Goal: Transaction & Acquisition: Book appointment/travel/reservation

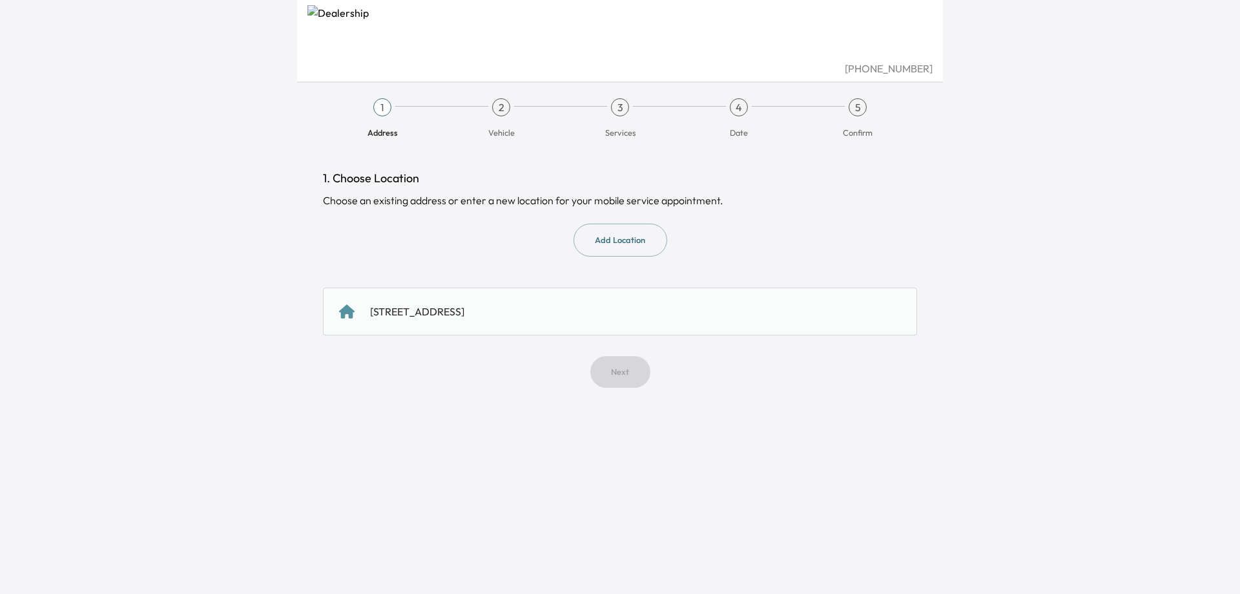
click at [647, 245] on button "Add Location" at bounding box center [621, 239] width 94 height 33
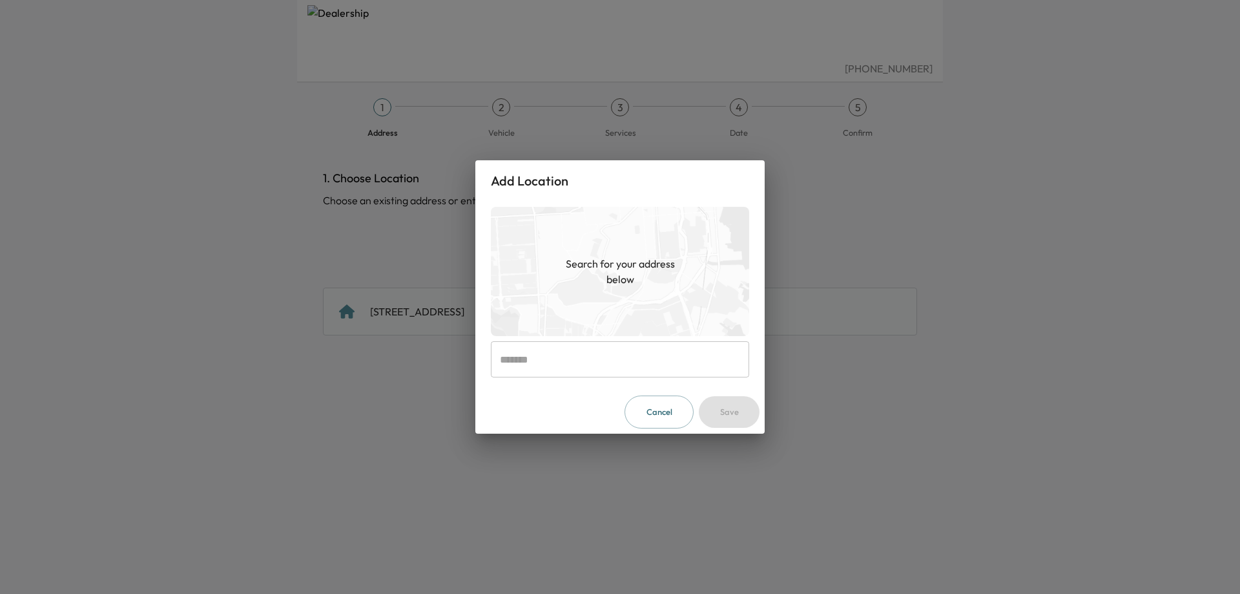
click at [587, 358] on input "text" at bounding box center [620, 359] width 258 height 36
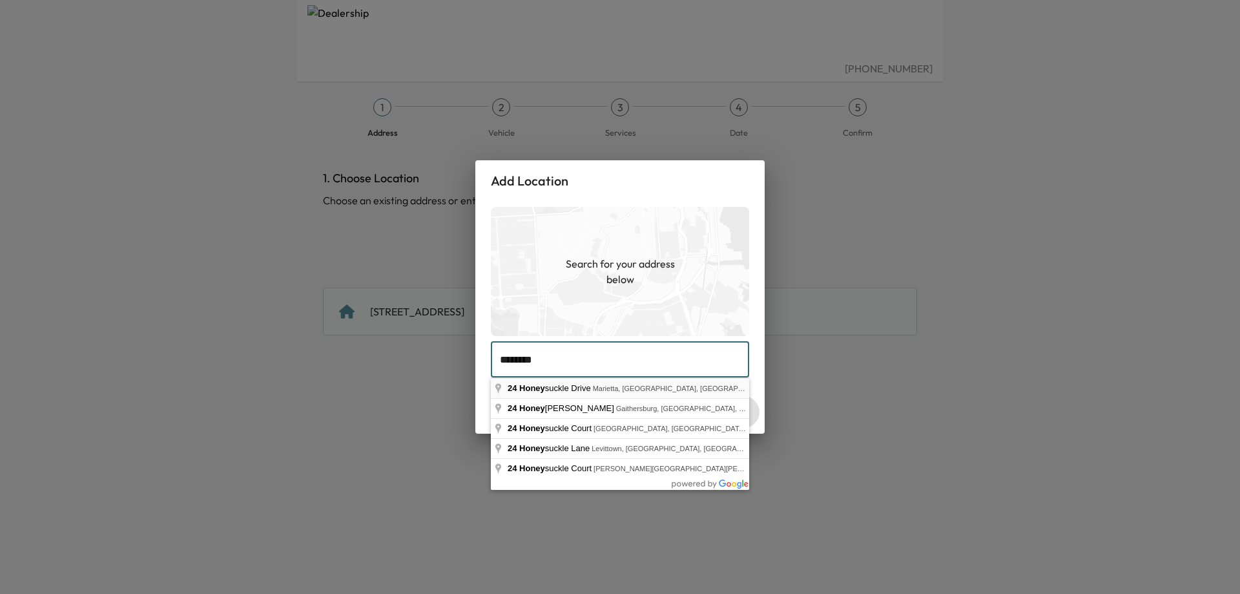
type input "**********"
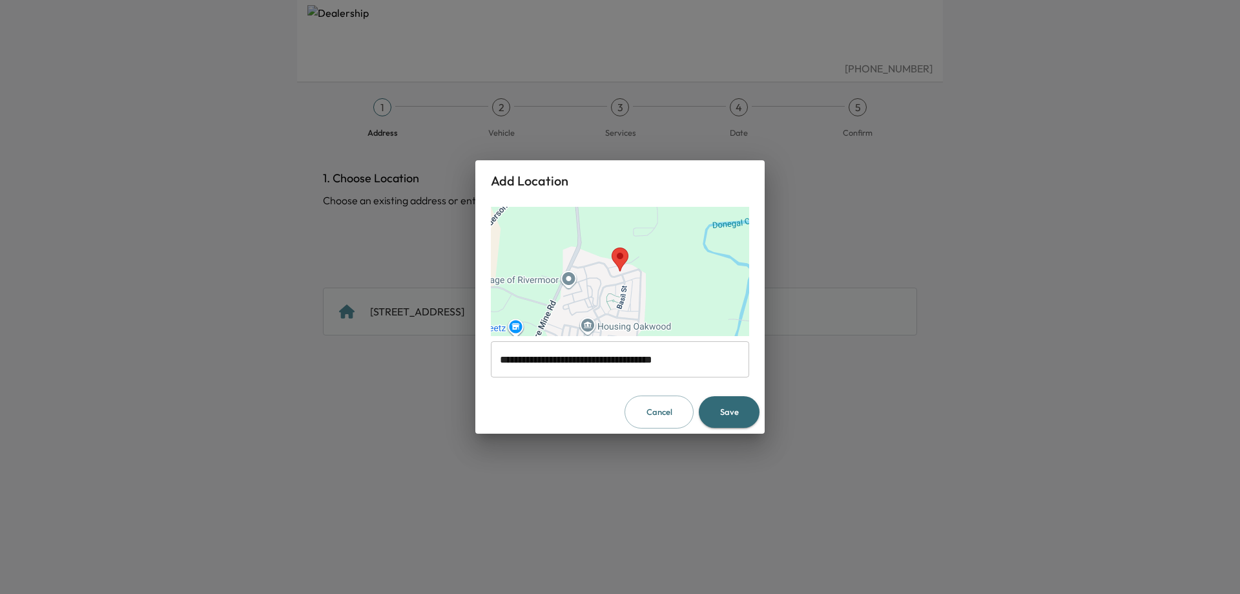
click at [730, 410] on button "Save" at bounding box center [729, 412] width 61 height 32
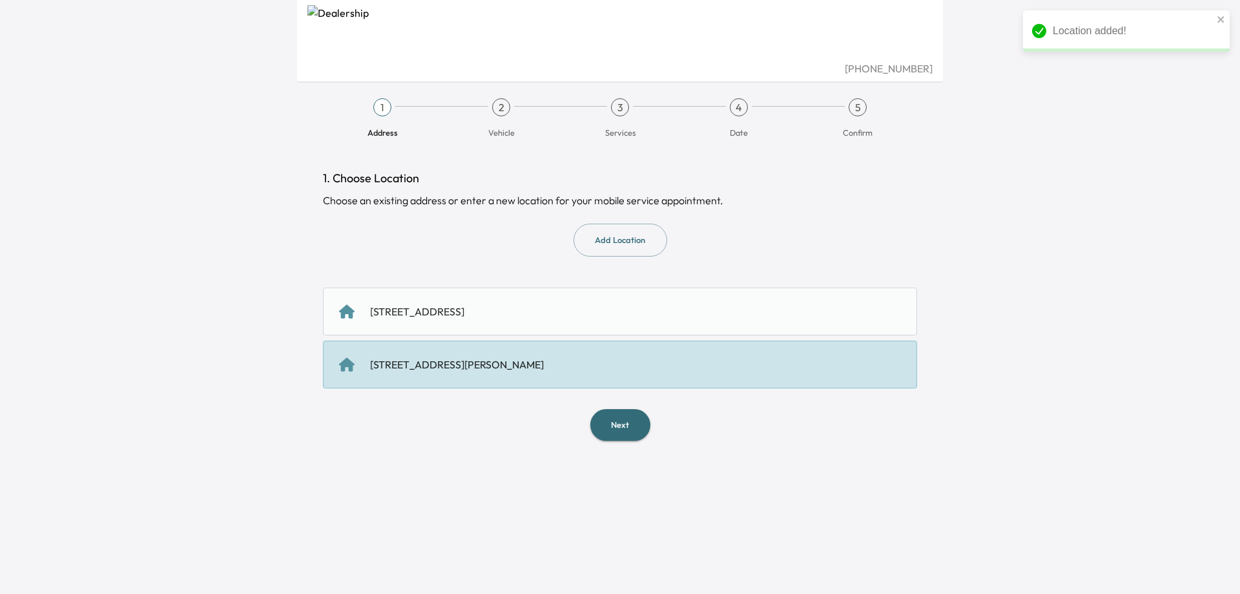
click at [635, 424] on button "Next" at bounding box center [620, 425] width 60 height 32
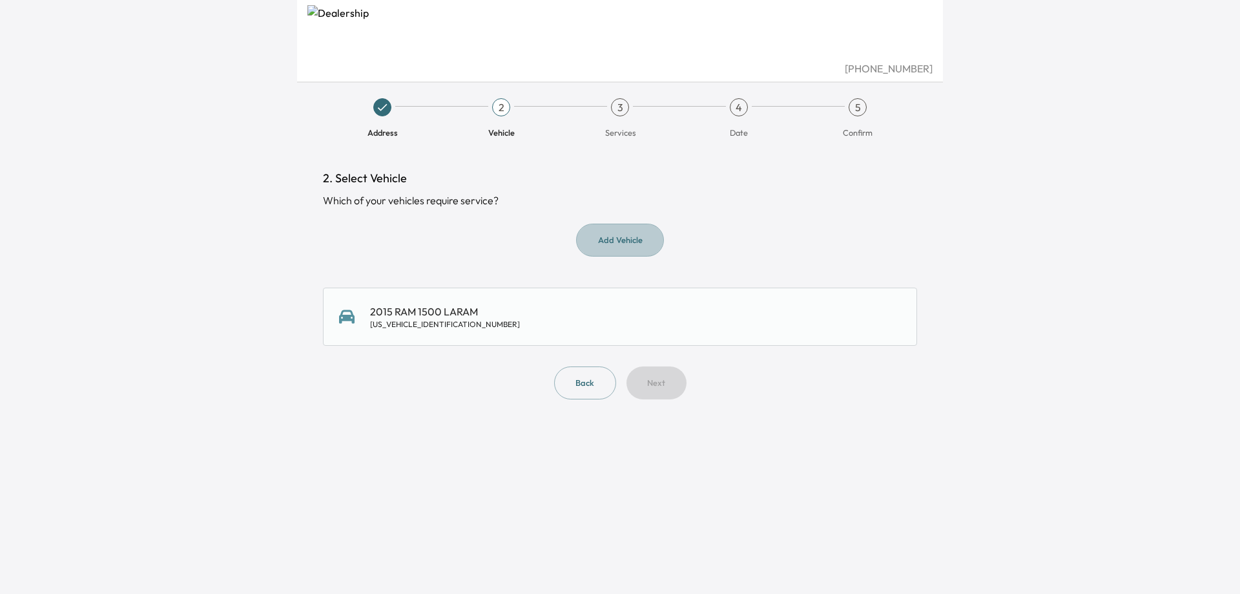
click at [636, 234] on button "Add Vehicle" at bounding box center [620, 239] width 88 height 33
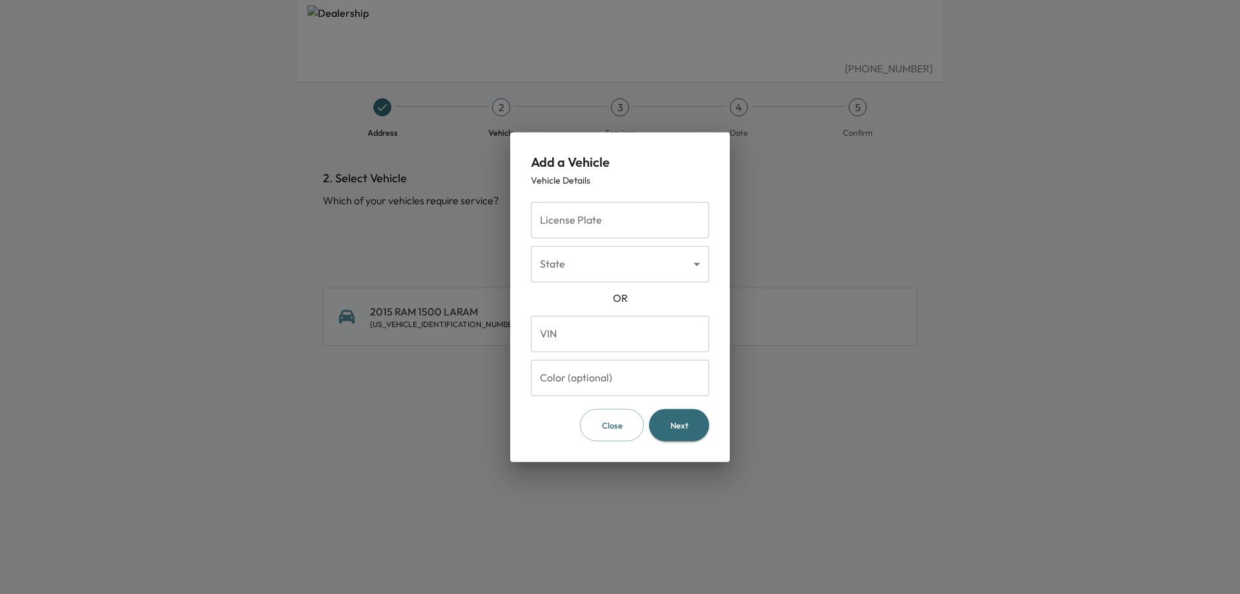
click at [628, 231] on input "License Plate" at bounding box center [620, 220] width 178 height 36
type input "*******"
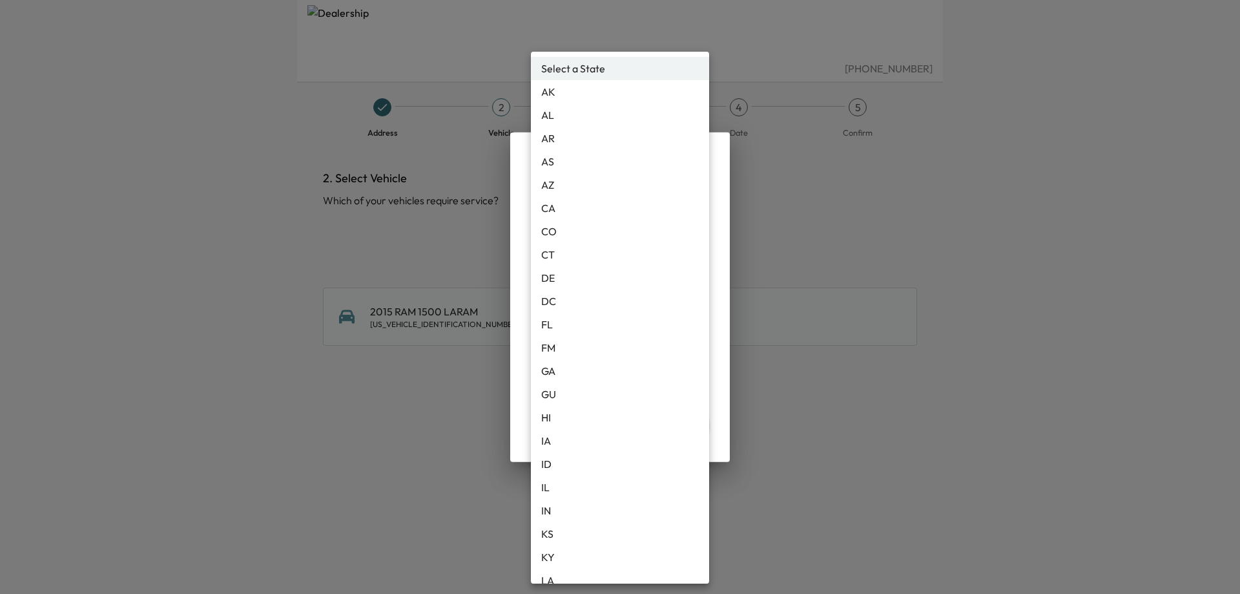
click at [629, 265] on body "[PHONE_NUMBER] Address 2 Vehicle 3 Services 4 Date 5 Confirm 2. Select Vehicle …" at bounding box center [620, 297] width 1240 height 594
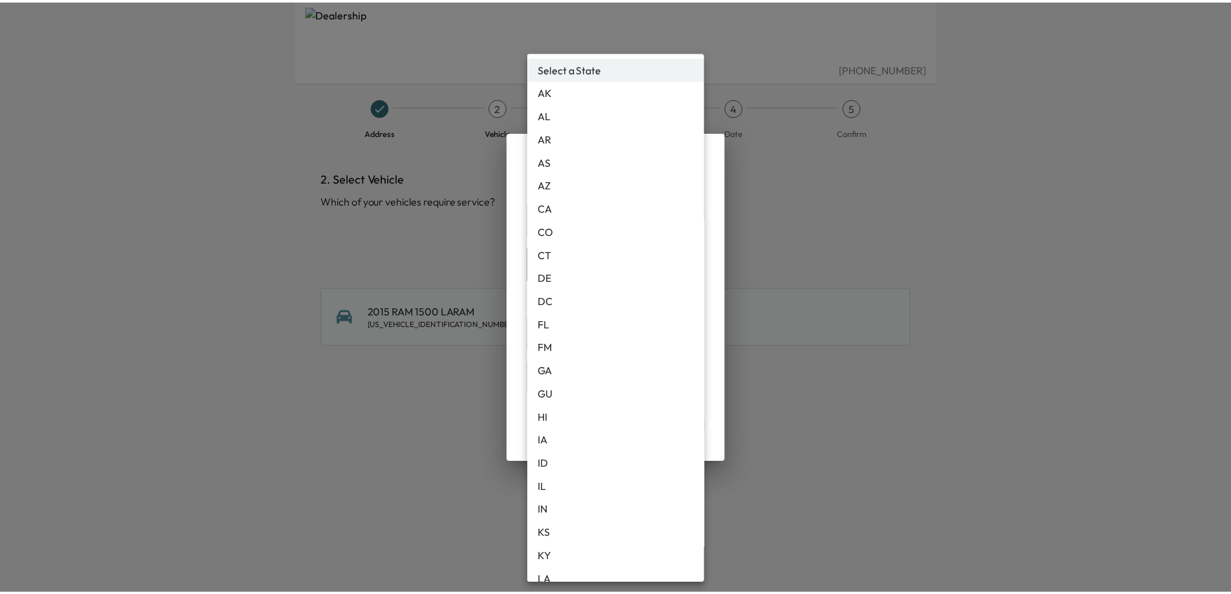
scroll to position [774, 0]
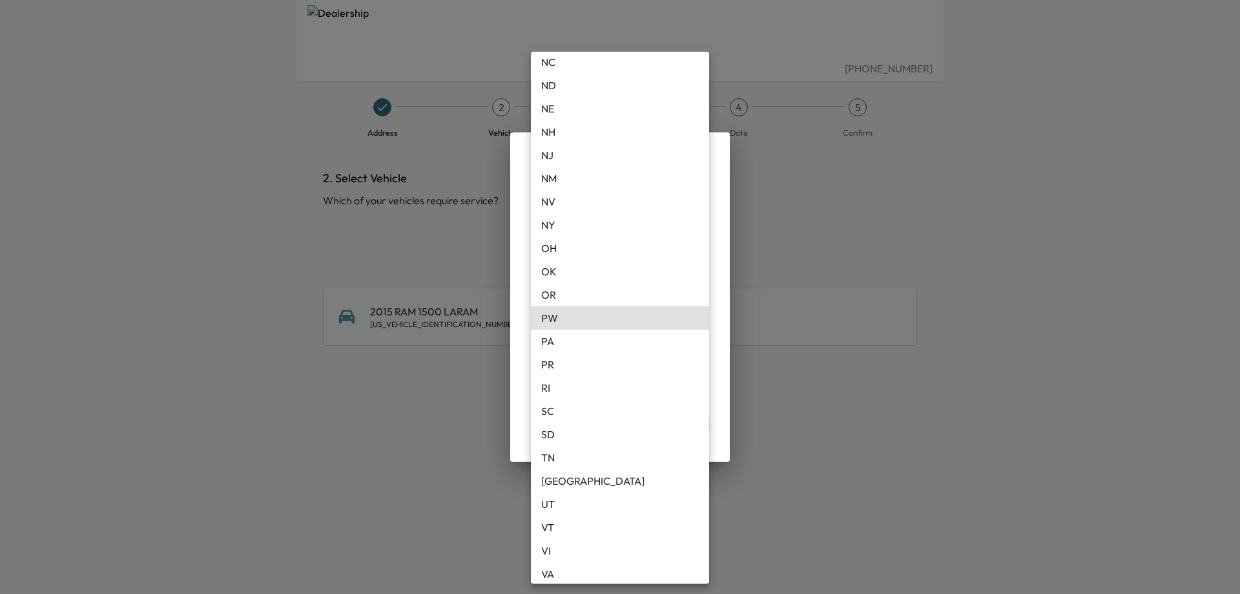
click at [584, 342] on li "PA" at bounding box center [620, 340] width 178 height 23
type input "**"
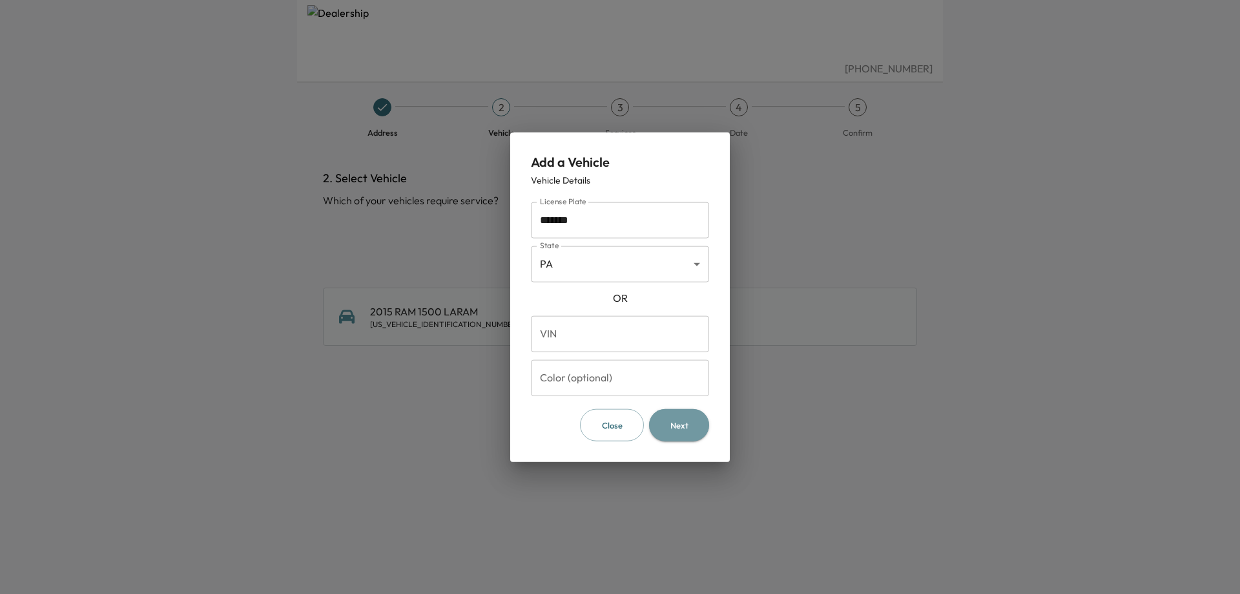
click at [678, 425] on button "Next" at bounding box center [679, 424] width 60 height 33
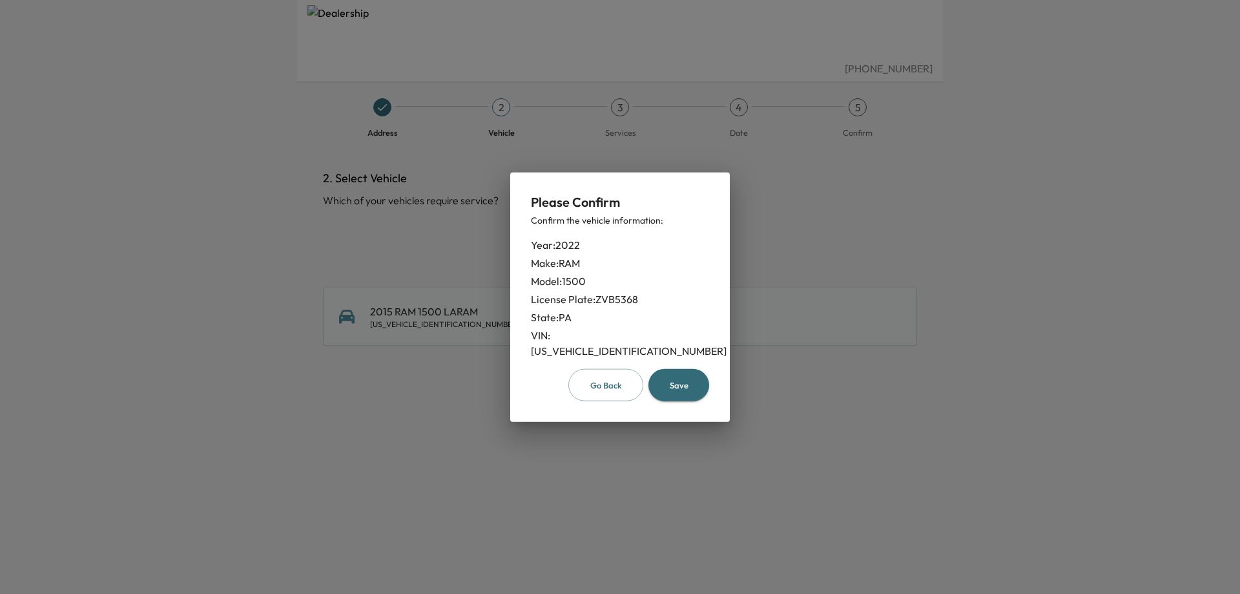
click at [673, 375] on button "Save" at bounding box center [679, 384] width 61 height 33
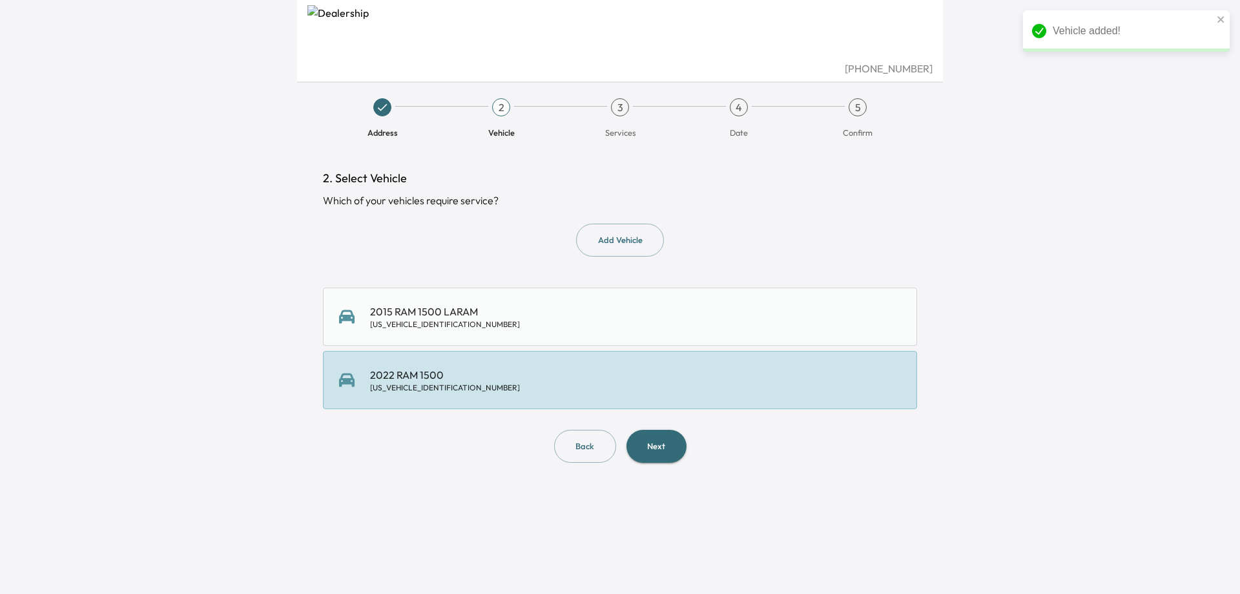
click at [663, 444] on button "Next" at bounding box center [657, 446] width 60 height 33
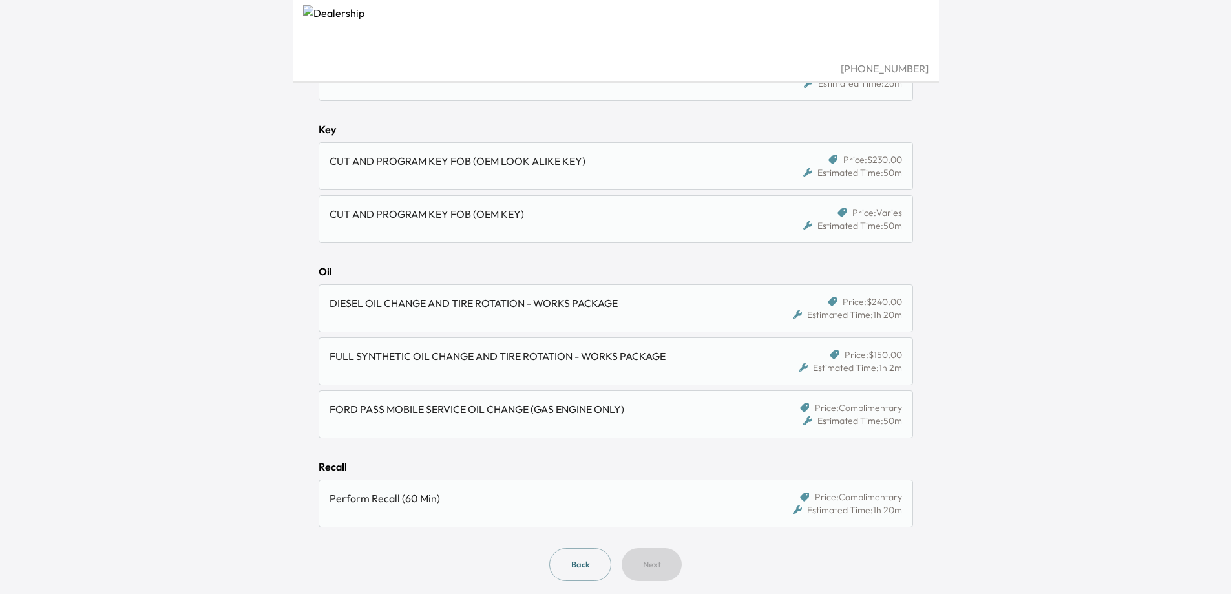
scroll to position [835, 0]
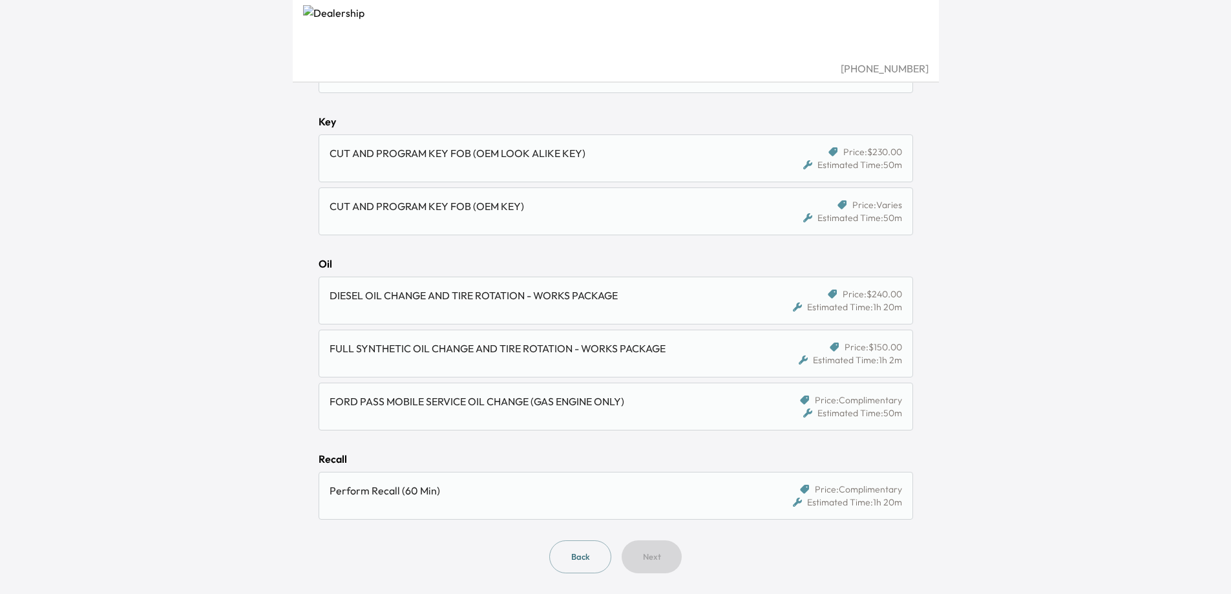
click at [607, 355] on div "FULL SYNTHETIC OIL CHANGE AND TIRE ROTATION - WORKS PACKAGE" at bounding box center [538, 348] width 419 height 16
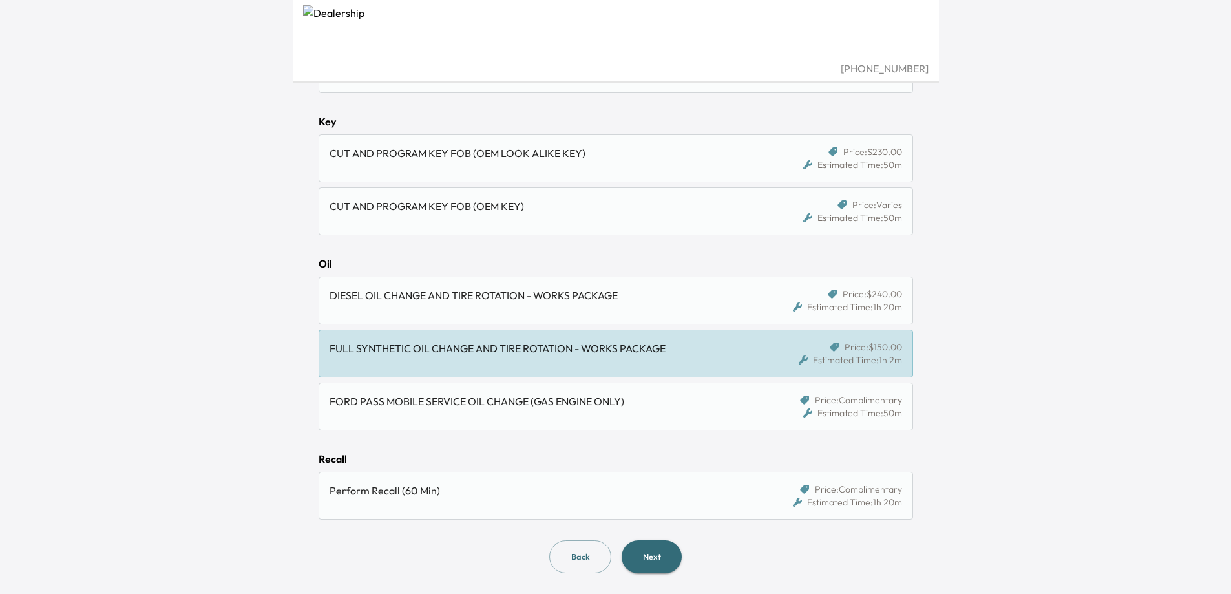
click at [660, 556] on button "Next" at bounding box center [651, 556] width 60 height 33
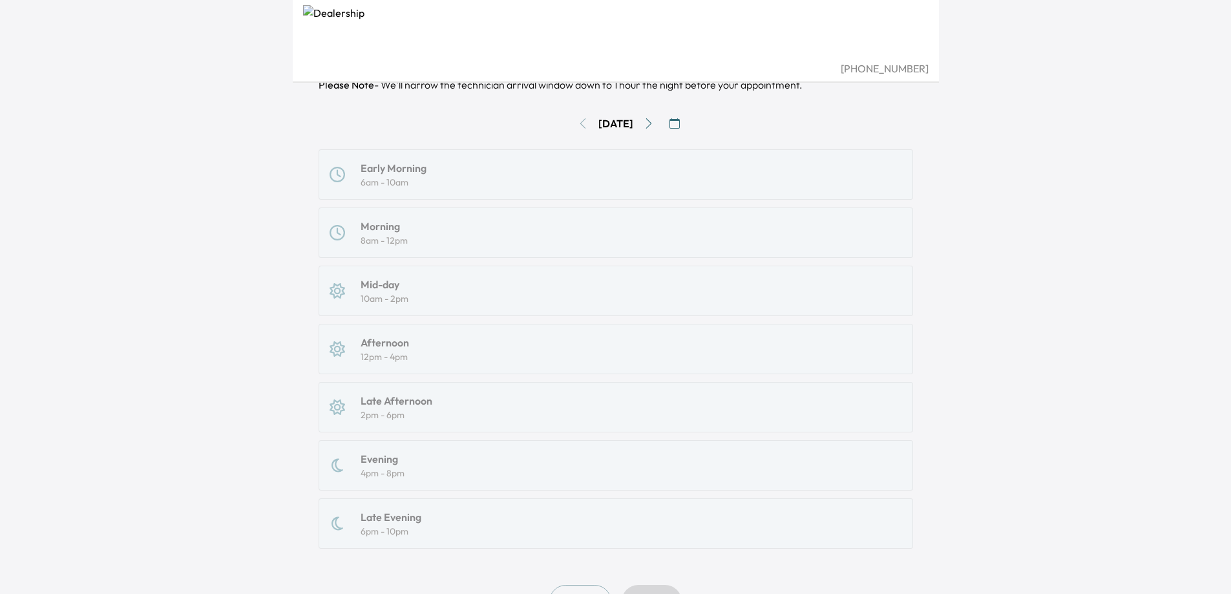
scroll to position [129, 0]
click at [654, 124] on icon "Go to next day" at bounding box center [648, 123] width 10 height 10
click at [402, 284] on div "Mid-day" at bounding box center [384, 284] width 48 height 16
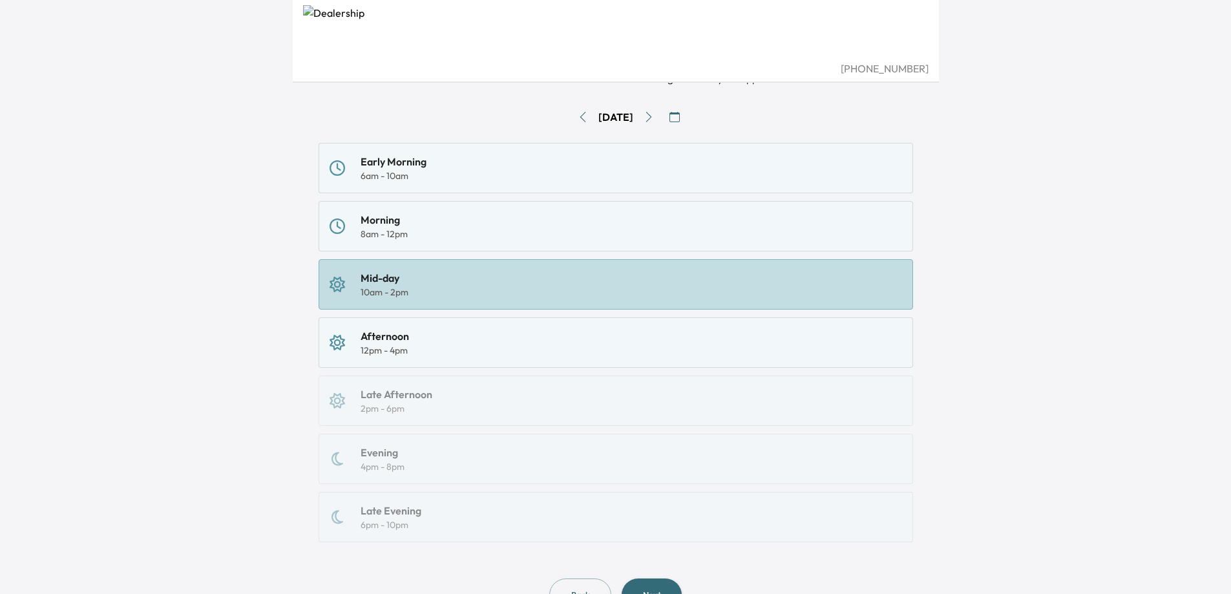
scroll to position [194, 0]
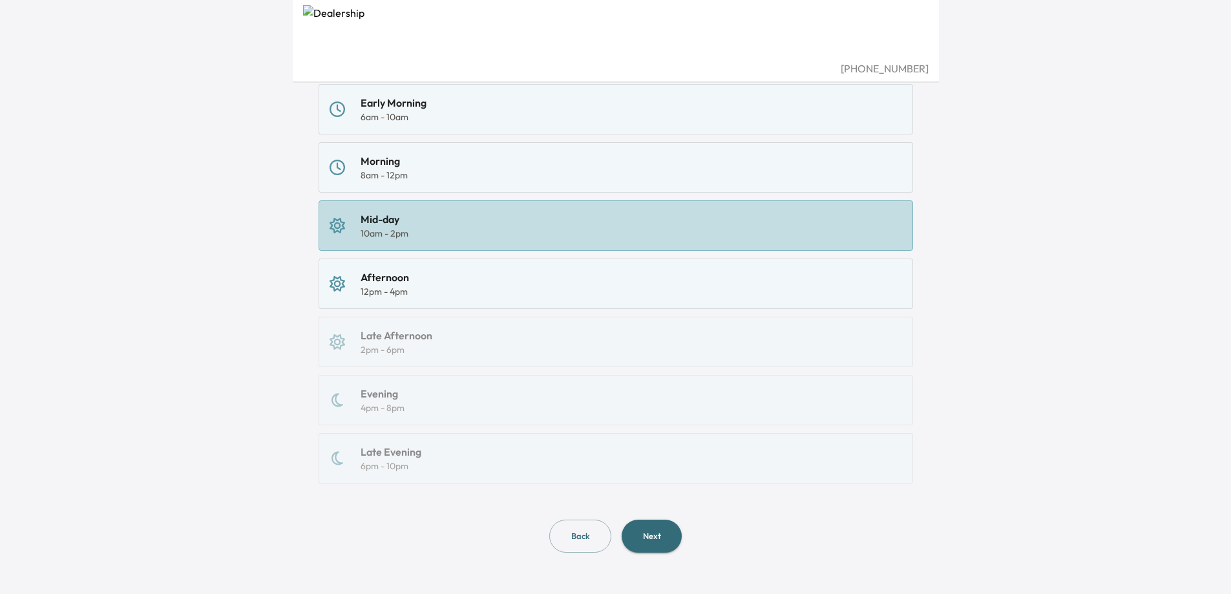
click at [663, 541] on button "Next" at bounding box center [651, 535] width 60 height 33
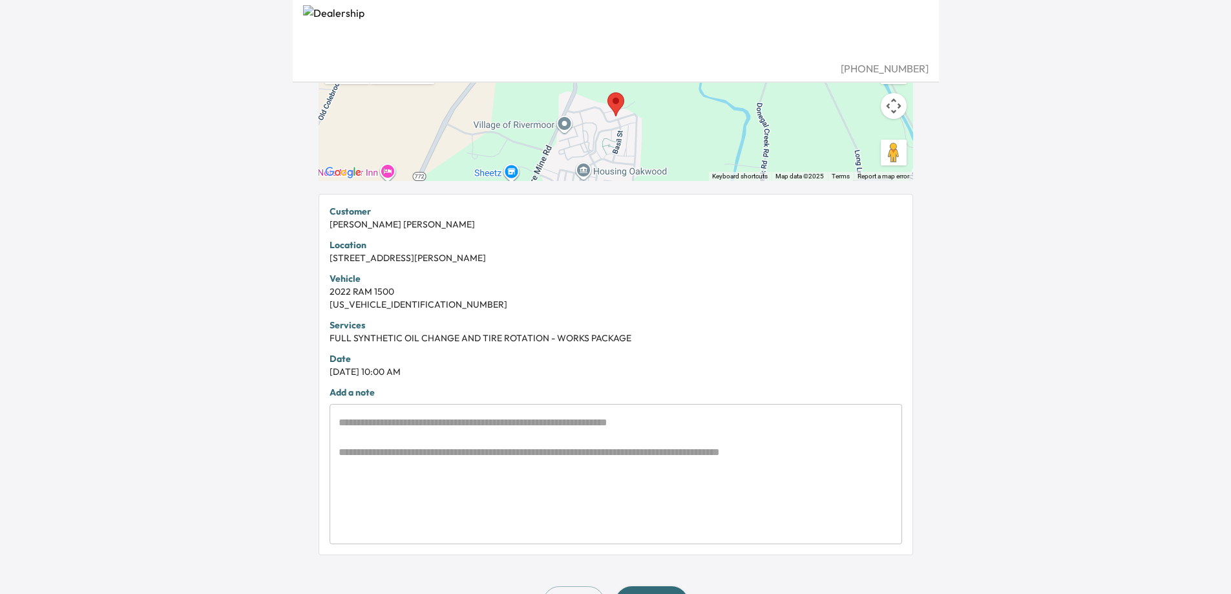
scroll to position [213, 0]
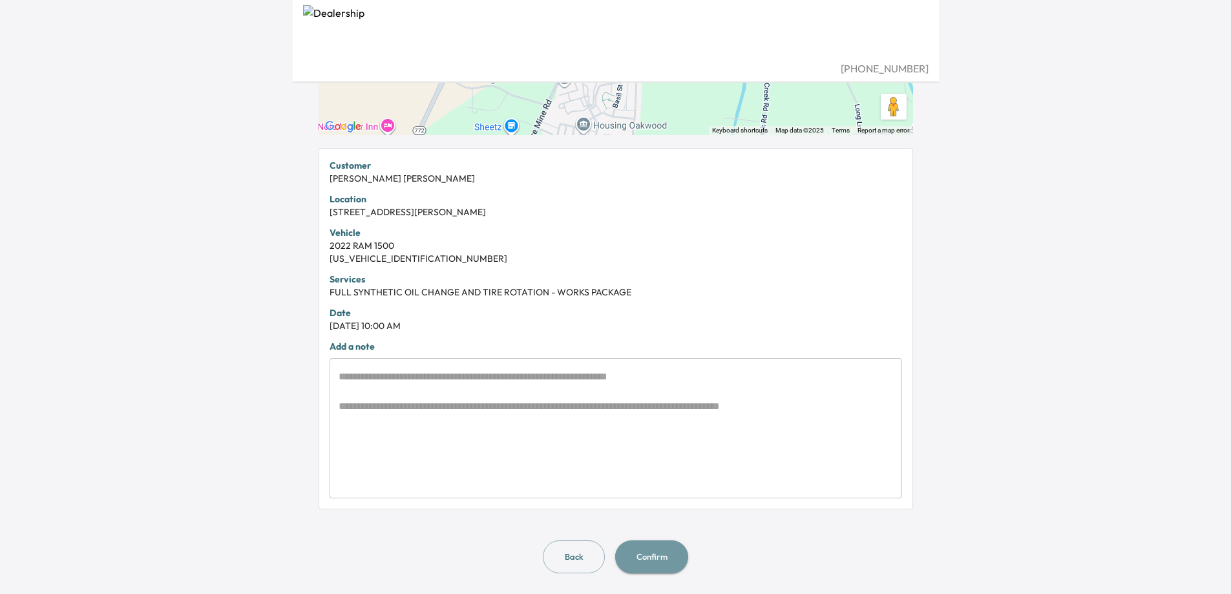
click at [656, 556] on button "Confirm" at bounding box center [651, 556] width 73 height 33
